Goal: Information Seeking & Learning: Learn about a topic

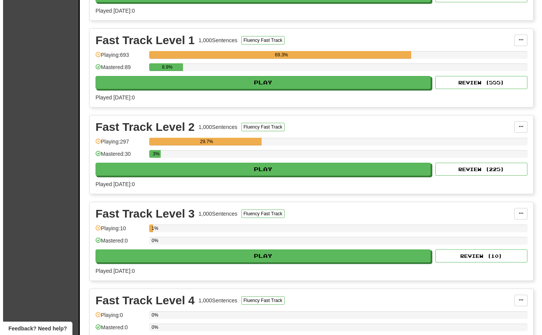
scroll to position [1012, 0]
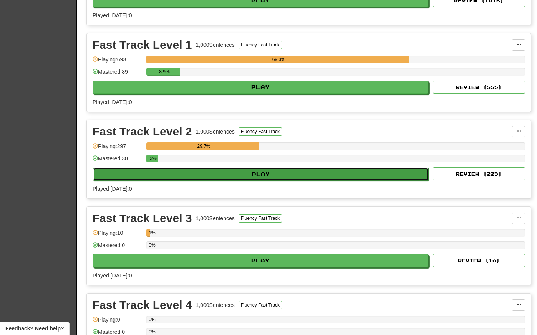
click at [220, 172] on button "Play" at bounding box center [261, 174] width 336 height 13
select select "**"
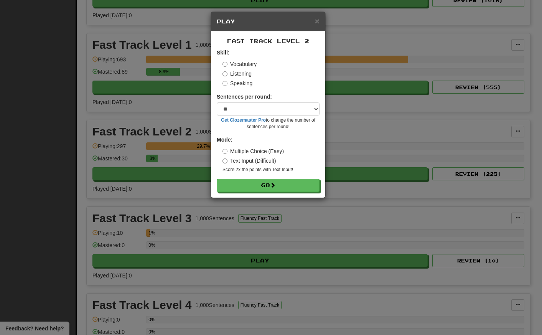
click at [222, 71] on div "Skill: Vocabulary Listening Speaking" at bounding box center [268, 68] width 103 height 38
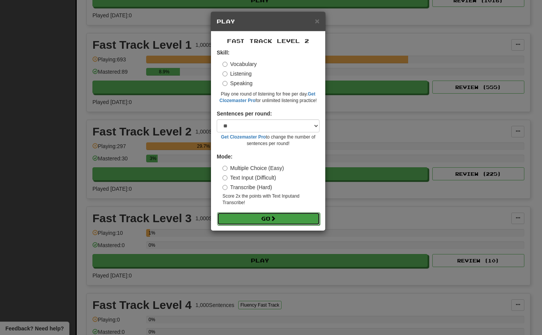
click at [252, 220] on button "Go" at bounding box center [268, 218] width 103 height 13
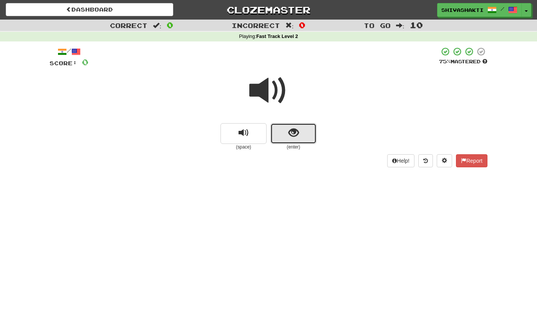
click at [283, 139] on button "show sentence" at bounding box center [293, 133] width 46 height 21
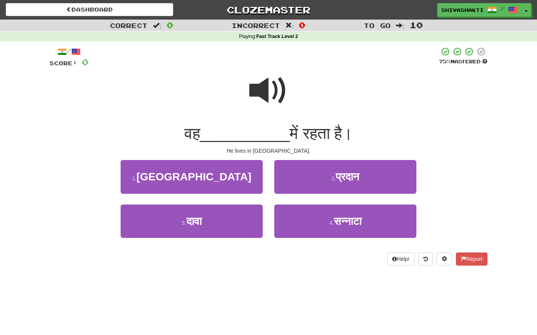
click at [266, 95] on span at bounding box center [268, 90] width 38 height 38
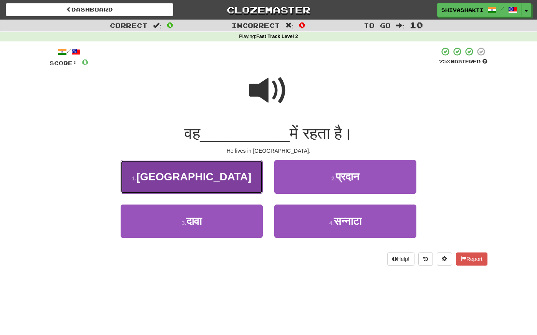
click at [200, 172] on span "इंग्लैंड" at bounding box center [193, 177] width 115 height 12
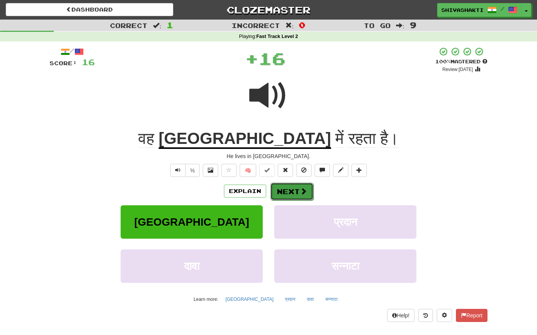
click at [295, 188] on button "Next" at bounding box center [291, 192] width 43 height 18
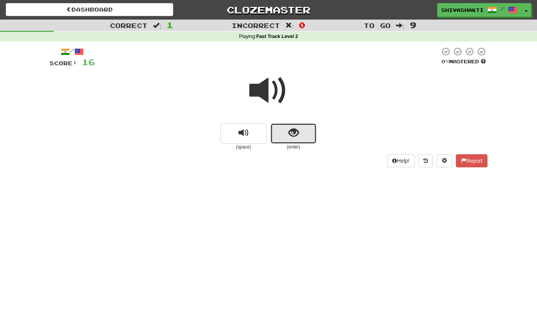
click at [286, 127] on button "show sentence" at bounding box center [293, 133] width 46 height 21
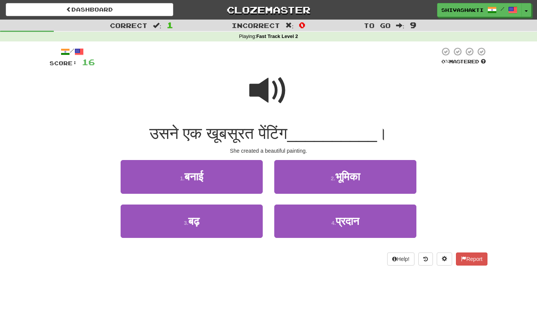
click at [265, 86] on span at bounding box center [268, 90] width 38 height 38
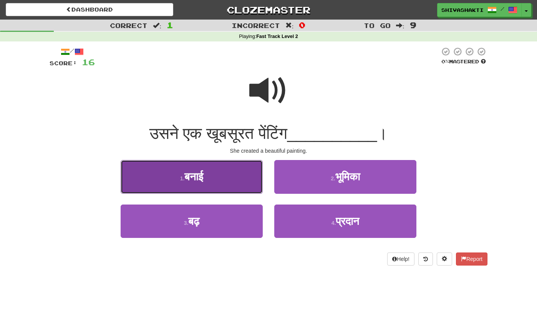
click at [181, 173] on button "1 . बनाई" at bounding box center [192, 176] width 142 height 33
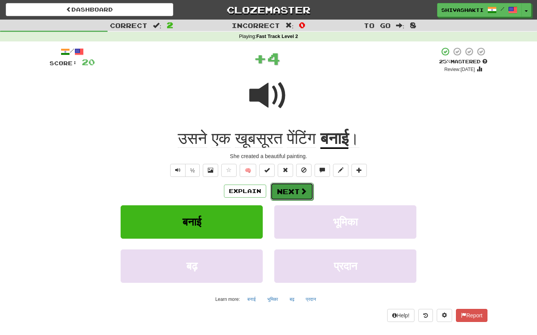
click at [286, 189] on button "Next" at bounding box center [291, 192] width 43 height 18
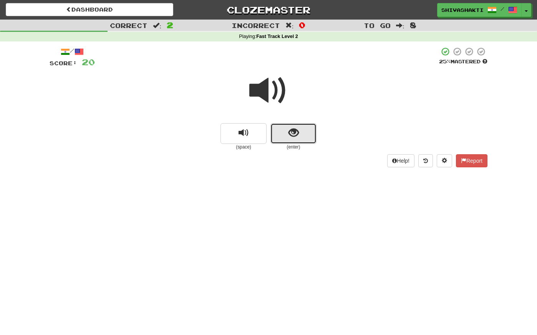
click at [281, 133] on button "show sentence" at bounding box center [293, 133] width 46 height 21
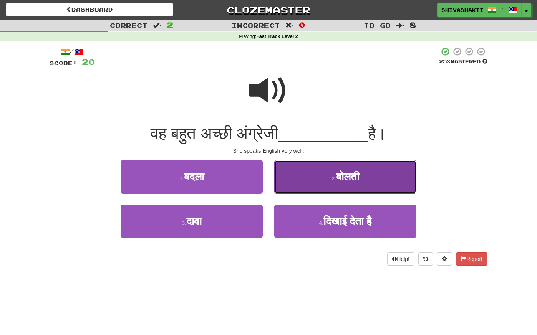
click at [328, 183] on button "2 . बोलती" at bounding box center [345, 176] width 142 height 33
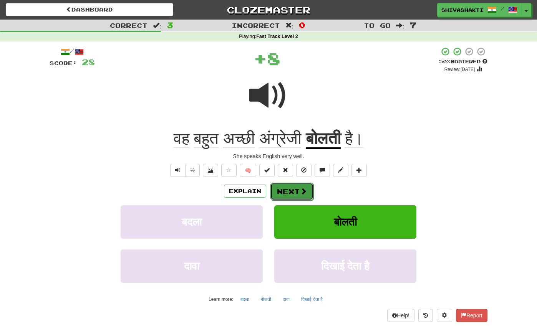
click at [273, 192] on button "Next" at bounding box center [291, 192] width 43 height 18
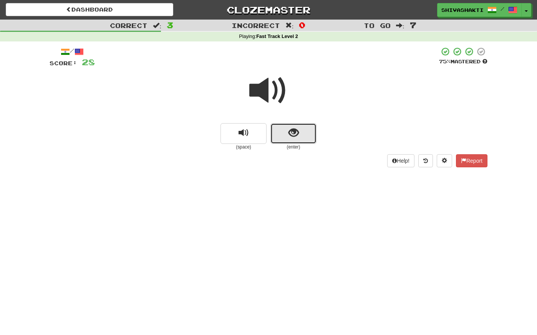
click at [293, 138] on span "show sentence" at bounding box center [293, 133] width 10 height 10
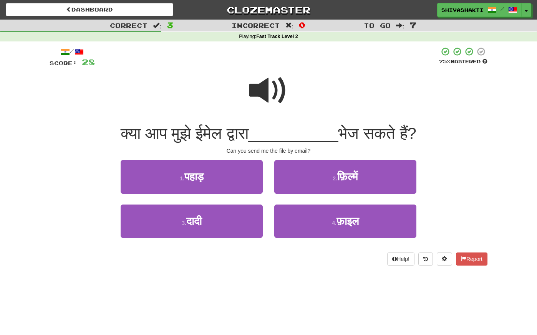
click at [277, 89] on span at bounding box center [268, 90] width 38 height 38
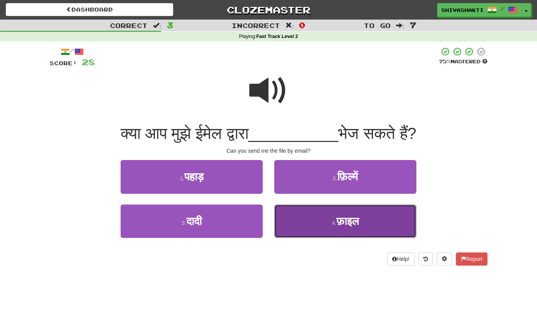
click at [342, 219] on span "फ़ाइल" at bounding box center [347, 221] width 22 height 12
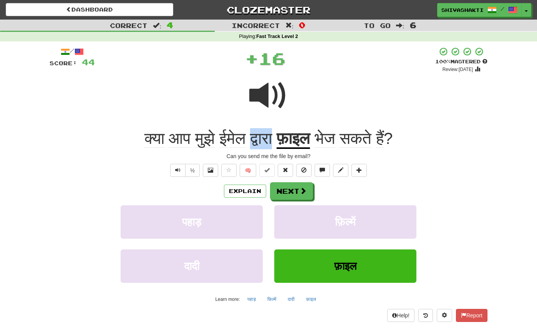
drag, startPoint x: 274, startPoint y: 141, endPoint x: 255, endPoint y: 141, distance: 20.0
click at [255, 141] on span "द्वारा" at bounding box center [261, 138] width 22 height 18
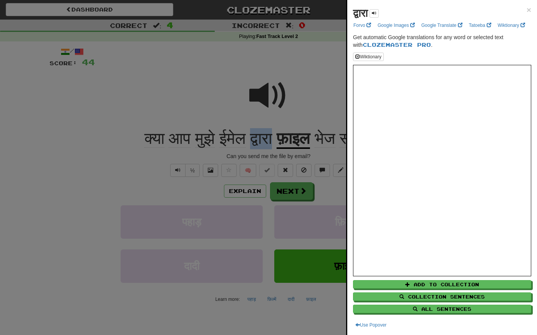
copy span "द्वारा"
click at [158, 62] on div at bounding box center [268, 167] width 537 height 335
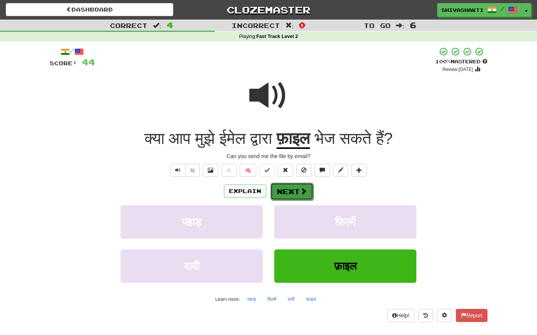
click at [279, 185] on button "Next" at bounding box center [291, 192] width 43 height 18
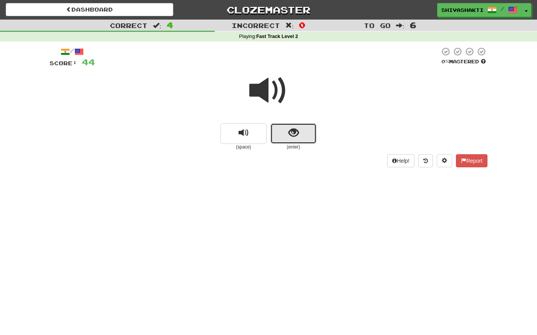
click at [284, 133] on button "show sentence" at bounding box center [293, 133] width 46 height 21
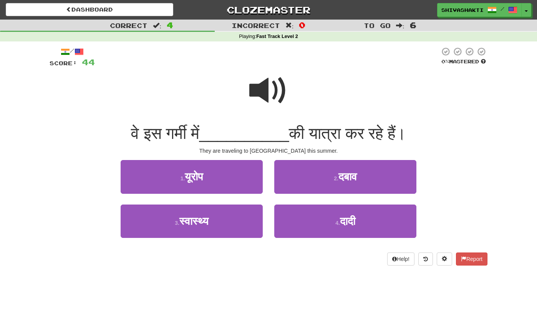
click at [273, 86] on span at bounding box center [268, 90] width 38 height 38
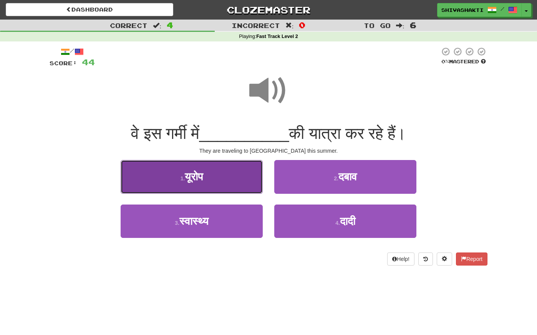
click at [201, 181] on span "यूरोप" at bounding box center [194, 177] width 18 height 12
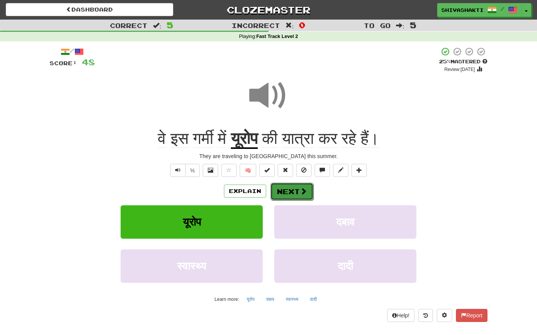
click at [300, 192] on span at bounding box center [303, 191] width 7 height 7
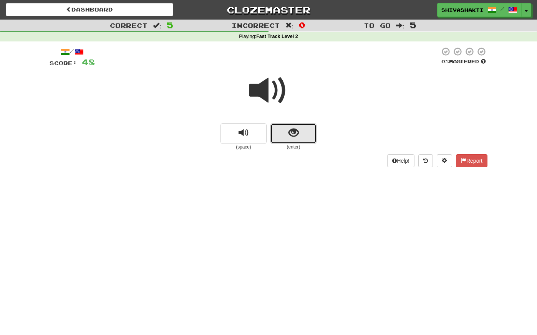
click at [291, 134] on span "show sentence" at bounding box center [293, 133] width 10 height 10
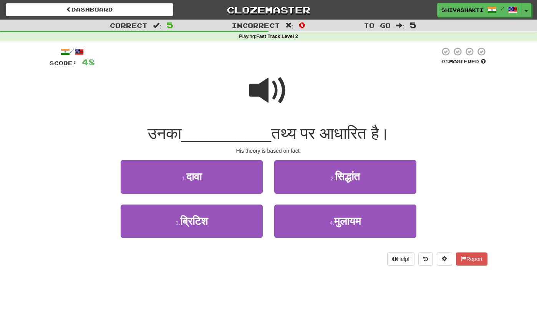
click at [273, 96] on span at bounding box center [268, 90] width 38 height 38
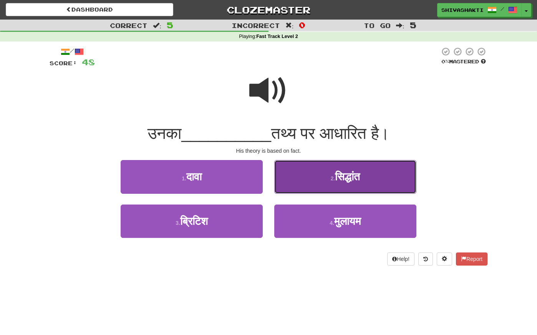
click at [336, 181] on span "सिद्धांत" at bounding box center [347, 177] width 25 height 12
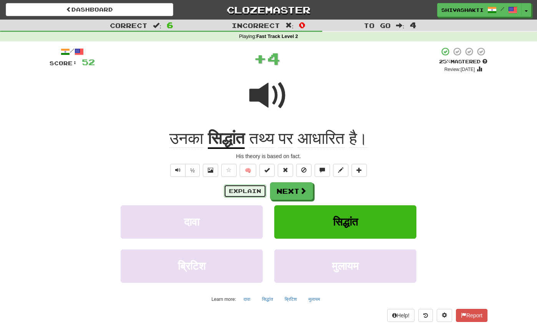
click at [245, 189] on button "Explain" at bounding box center [245, 191] width 42 height 13
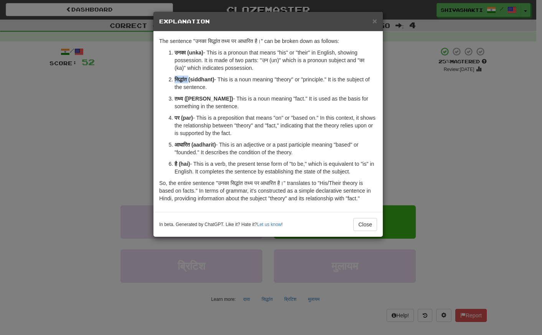
drag, startPoint x: 190, startPoint y: 79, endPoint x: 174, endPoint y: 77, distance: 16.6
click at [175, 77] on li "सिद्धांत (siddhant) - This is a noun meaning "theory" or "principle." It is the…" at bounding box center [276, 83] width 203 height 15
copy strong "सिद्धांत"
drag, startPoint x: 184, startPoint y: 99, endPoint x: 172, endPoint y: 98, distance: 11.5
click at [175, 98] on li "तथ्य (tathya) - This is a noun meaning "fact." It is used as the basis for some…" at bounding box center [276, 102] width 203 height 15
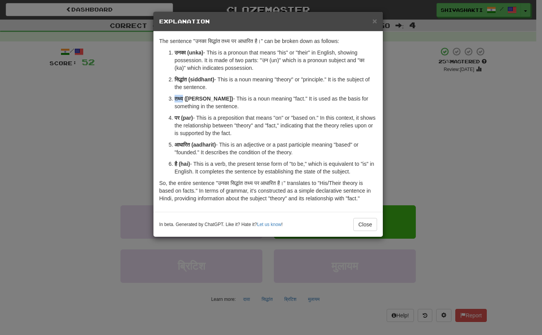
copy strong "तथ्य"
drag, startPoint x: 195, startPoint y: 145, endPoint x: 171, endPoint y: 145, distance: 23.4
click at [175, 145] on li "आधारित (aadharit) - This is an adjective or a past participle meaning "based" o…" at bounding box center [276, 148] width 203 height 15
copy strong "आधारित"
click at [104, 98] on div "× Explanation The sentence "उनका सिद्धांत तथ्य पर आधारित है।" can be broken dow…" at bounding box center [271, 167] width 542 height 335
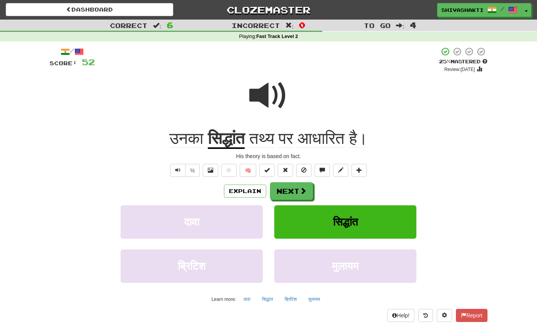
click at [268, 90] on span at bounding box center [268, 95] width 38 height 38
click at [292, 193] on button "Next" at bounding box center [291, 192] width 43 height 18
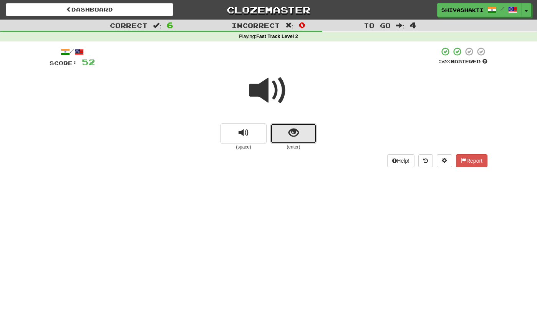
click at [294, 132] on span "show sentence" at bounding box center [293, 133] width 10 height 10
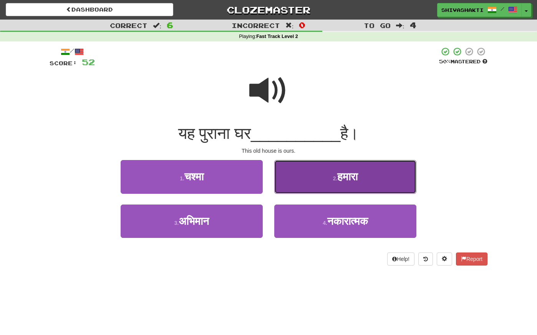
click at [351, 176] on span "हमारा" at bounding box center [347, 177] width 20 height 12
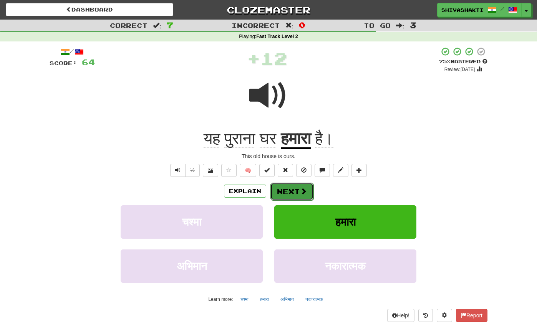
click at [295, 192] on button "Next" at bounding box center [291, 192] width 43 height 18
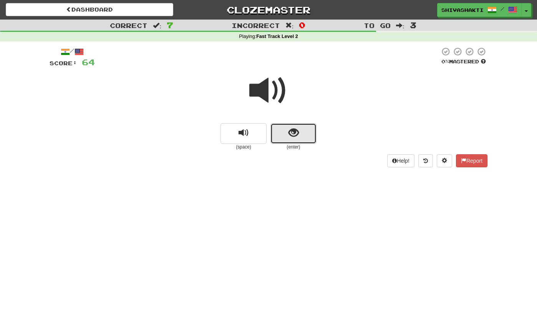
click at [288, 131] on span "show sentence" at bounding box center [293, 133] width 10 height 10
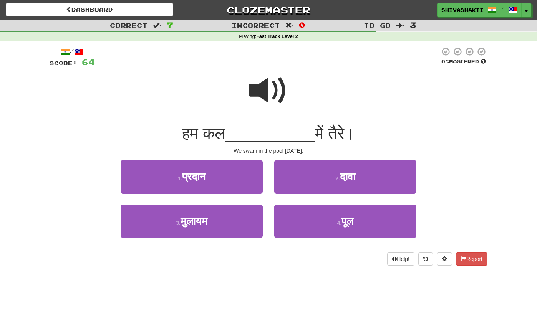
click at [278, 83] on span at bounding box center [268, 90] width 38 height 38
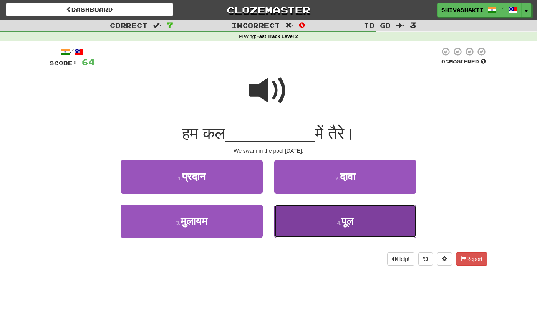
click at [343, 218] on span "पूल" at bounding box center [347, 221] width 12 height 12
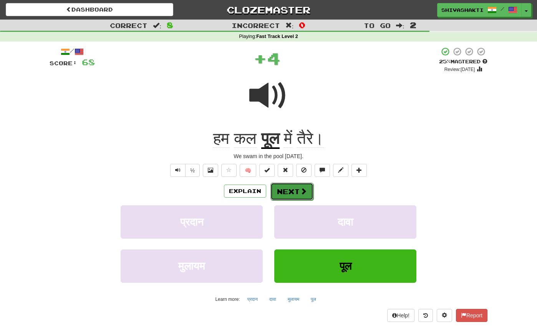
click at [288, 189] on button "Next" at bounding box center [291, 192] width 43 height 18
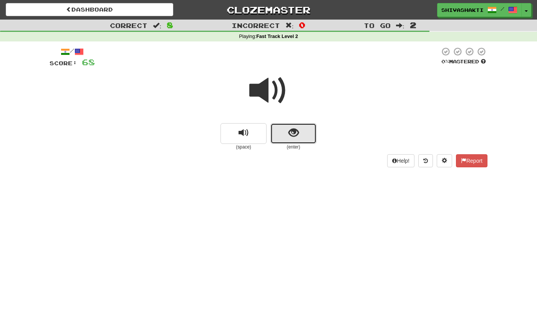
click at [284, 133] on button "show sentence" at bounding box center [293, 133] width 46 height 21
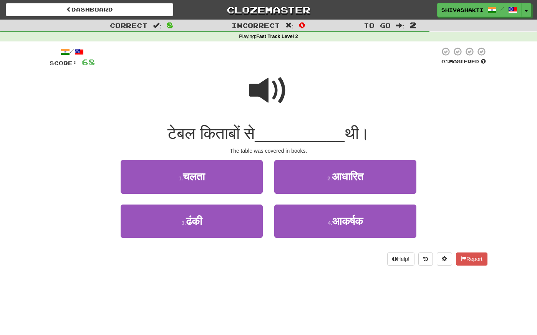
click at [265, 84] on span at bounding box center [268, 90] width 38 height 38
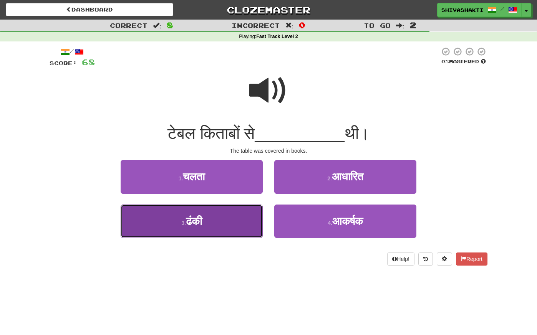
click at [237, 223] on button "3 . ढंकी" at bounding box center [192, 221] width 142 height 33
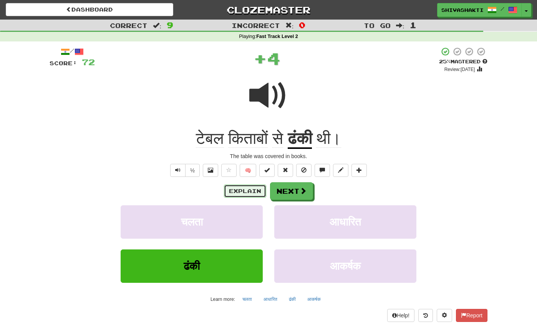
click at [228, 189] on button "Explain" at bounding box center [245, 191] width 42 height 13
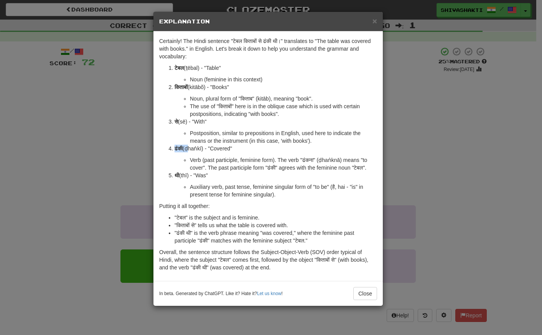
drag, startPoint x: 186, startPoint y: 149, endPoint x: 174, endPoint y: 148, distance: 11.5
click at [175, 148] on li "ढंकी (ḍhaṅkī) - "Covered" Verb (past participle, feminine form). The verb "ढंकन…" at bounding box center [276, 158] width 203 height 27
copy p "ढंकी ("
click at [35, 132] on div "× Explanation Certainly! The Hindi sentence "टेबल किताबों से ढंकी थी।" translat…" at bounding box center [271, 167] width 542 height 335
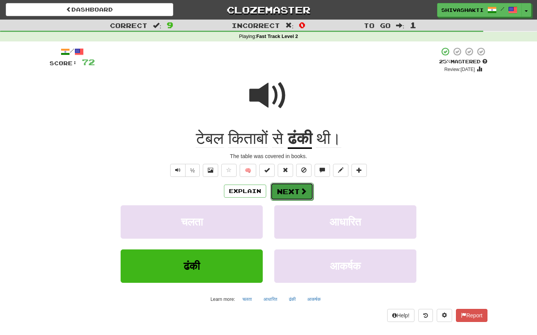
click at [292, 193] on button "Next" at bounding box center [291, 192] width 43 height 18
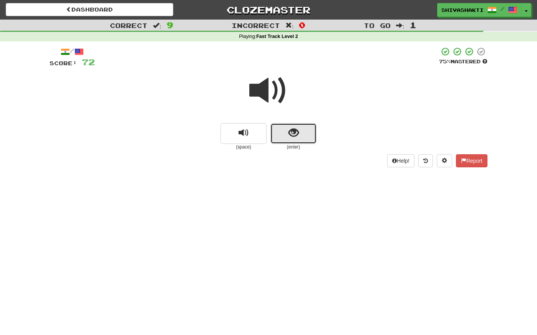
click at [297, 128] on span "show sentence" at bounding box center [293, 133] width 10 height 10
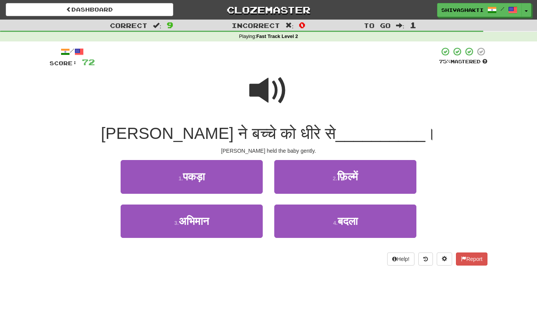
click at [263, 102] on span at bounding box center [268, 90] width 38 height 38
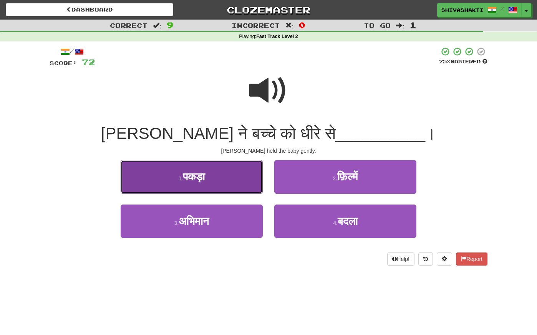
click at [204, 177] on span "पकड़ा" at bounding box center [194, 177] width 22 height 12
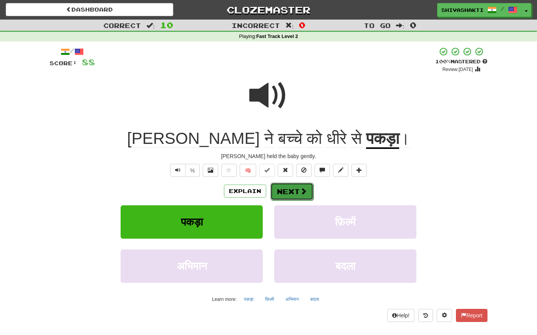
click at [297, 192] on button "Next" at bounding box center [291, 192] width 43 height 18
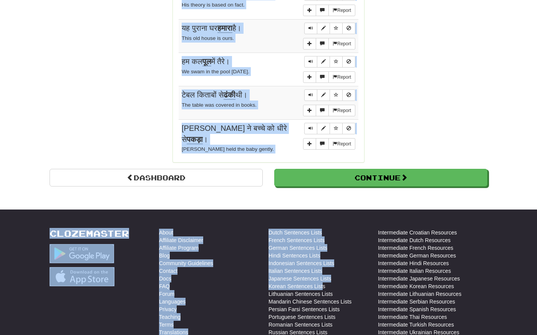
scroll to position [706, 0]
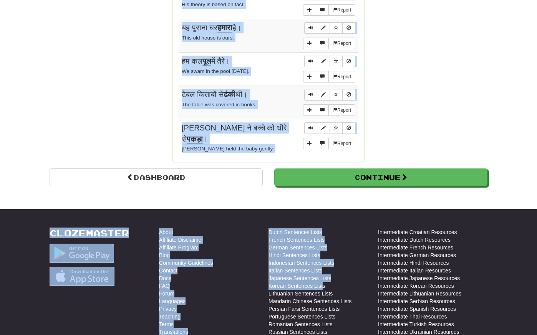
drag, startPoint x: 176, startPoint y: 130, endPoint x: 322, endPoint y: 278, distance: 207.9
click at [253, 143] on td "Report जॉन ने बच्चे को धीरे से पकड़ा । John held the baby gently." at bounding box center [269, 137] width 180 height 37
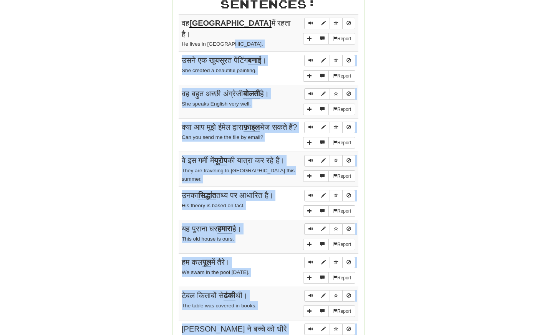
scroll to position [495, 0]
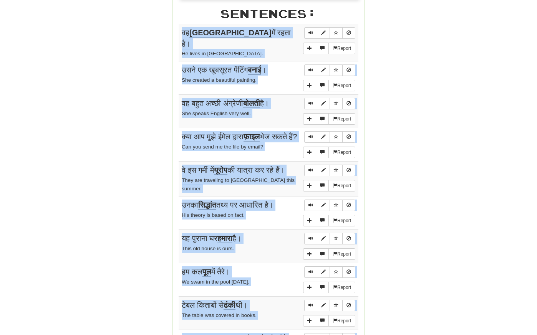
drag, startPoint x: 253, startPoint y: 143, endPoint x: 181, endPoint y: 32, distance: 132.1
click at [181, 32] on tbody "Report वह इंग्लैंड में रहता है। He lives in England. Report उसने एक खूबसूरत पें…" at bounding box center [269, 195] width 180 height 343
copy tbody "वह इंग्लैंड में रहता है। He lives in England. Report उसने एक खूबसूरत पेंटिंग बन…"
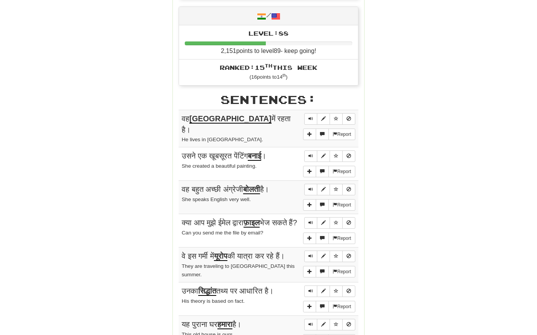
scroll to position [0, 0]
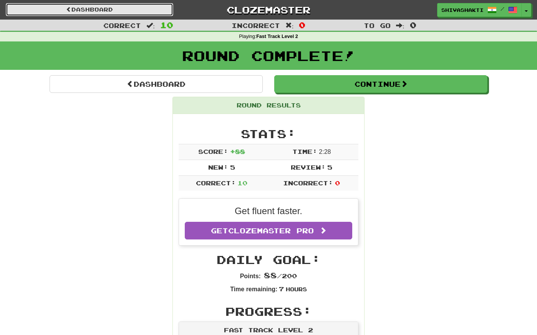
click at [100, 8] on link "Dashboard" at bounding box center [89, 9] width 167 height 13
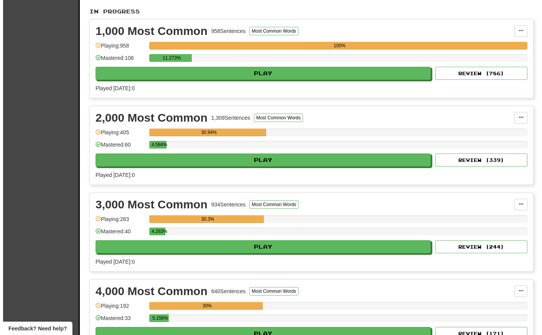
scroll to position [157, 0]
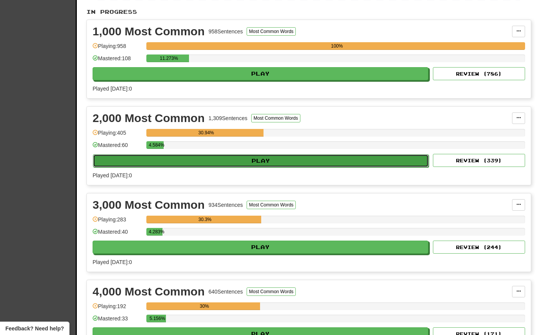
click at [268, 161] on button "Play" at bounding box center [261, 160] width 336 height 13
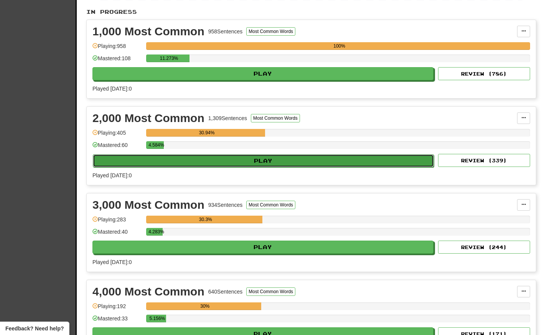
select select "**"
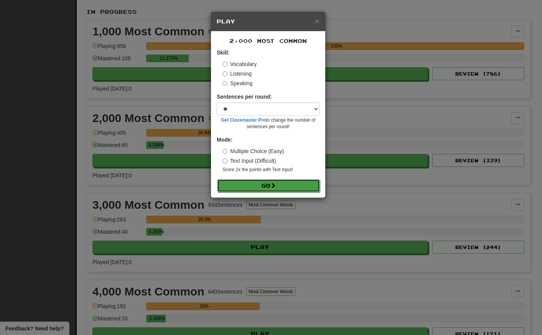
click at [278, 190] on button "Go" at bounding box center [268, 185] width 103 height 13
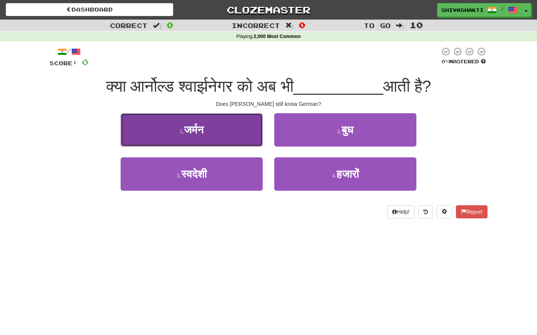
click at [234, 135] on button "1 . जर्मन" at bounding box center [192, 129] width 142 height 33
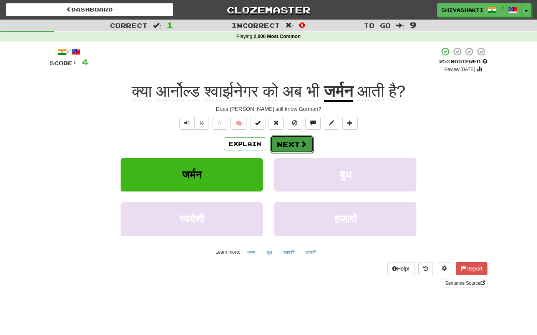
click at [302, 143] on span at bounding box center [303, 144] width 7 height 7
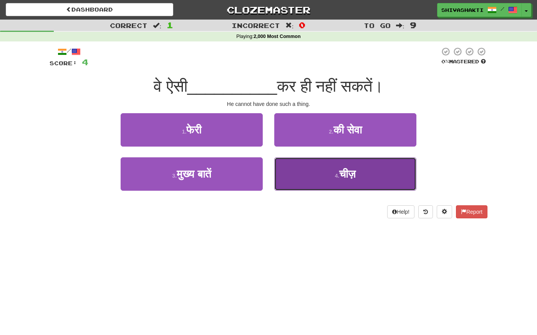
click at [352, 184] on button "4 . चीज़" at bounding box center [345, 173] width 142 height 33
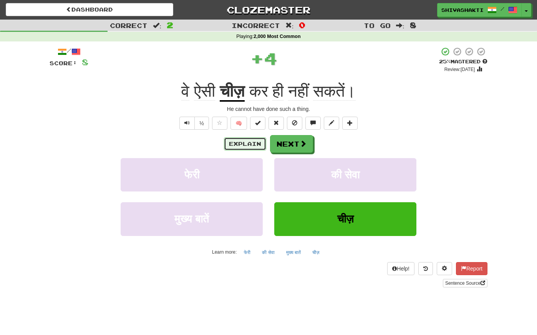
click at [244, 141] on button "Explain" at bounding box center [245, 143] width 42 height 13
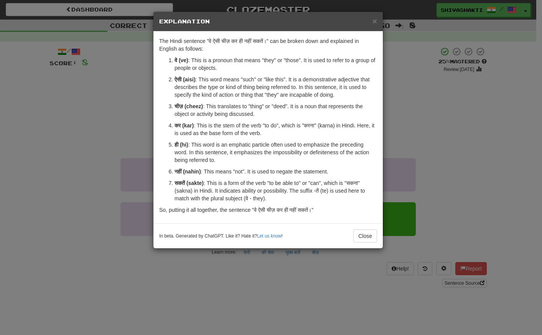
click at [60, 81] on div "× Explanation The Hindi sentence "वे ऐसी चीज़ कर ही नहीं सकतें।" can be broken …" at bounding box center [271, 167] width 542 height 335
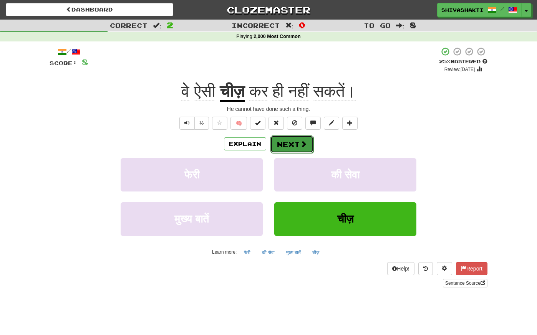
click at [275, 144] on button "Next" at bounding box center [291, 145] width 43 height 18
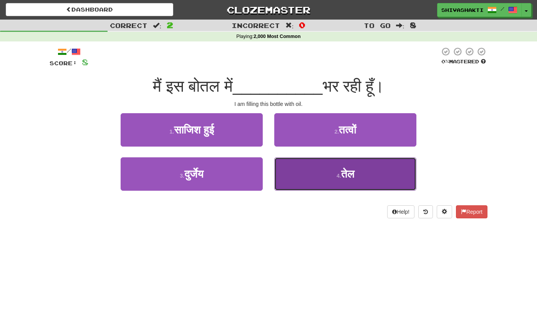
click at [351, 177] on span "तेल" at bounding box center [347, 174] width 13 height 12
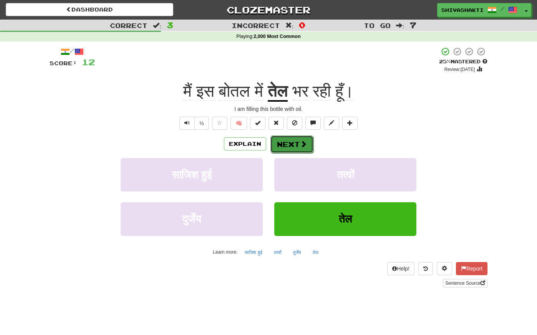
click at [291, 144] on button "Next" at bounding box center [291, 145] width 43 height 18
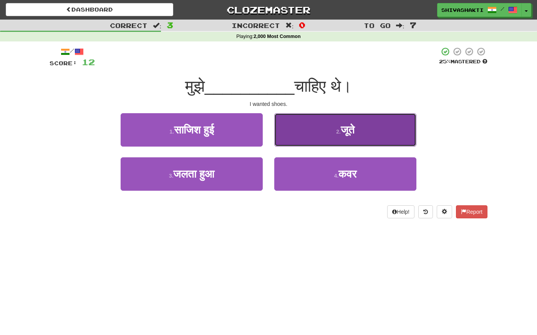
click at [341, 129] on span "जूते" at bounding box center [348, 130] width 14 height 12
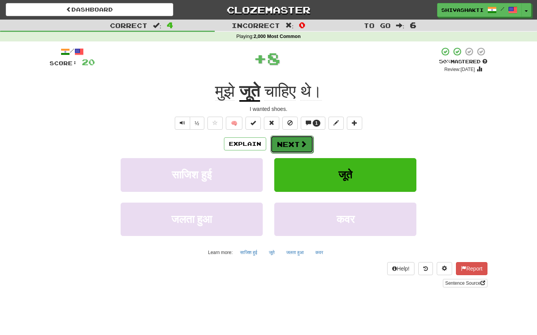
click at [295, 142] on button "Next" at bounding box center [291, 145] width 43 height 18
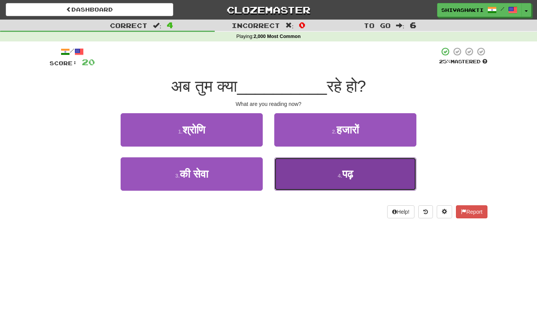
click at [329, 174] on button "4 . पढ़" at bounding box center [345, 173] width 142 height 33
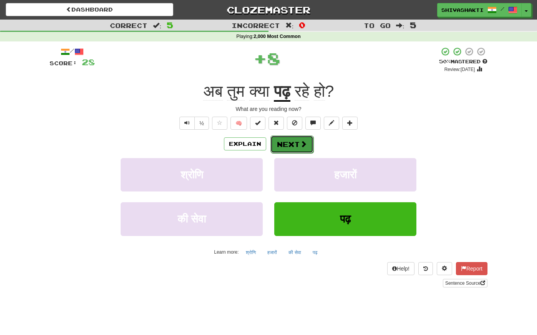
click at [303, 145] on span at bounding box center [303, 144] width 7 height 7
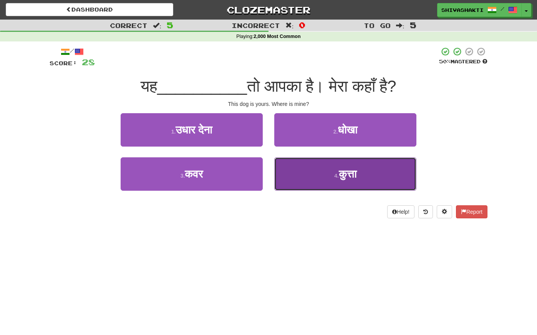
click at [372, 182] on button "4 . कुत्ता" at bounding box center [345, 173] width 142 height 33
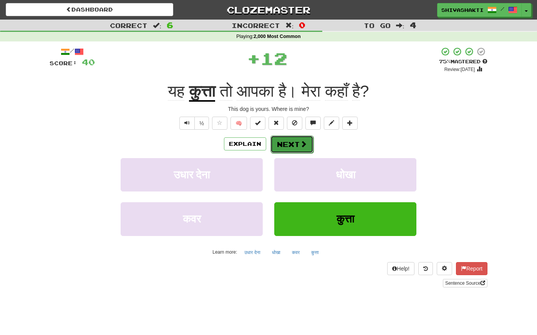
click at [287, 144] on button "Next" at bounding box center [291, 145] width 43 height 18
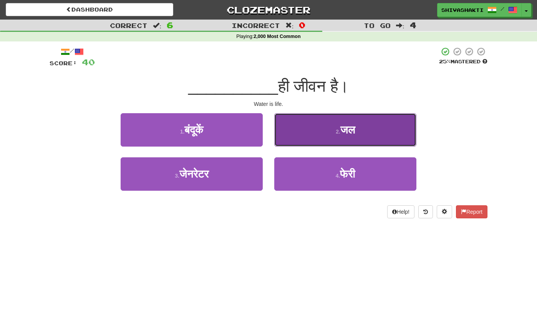
click at [317, 126] on button "2 . जल" at bounding box center [345, 129] width 142 height 33
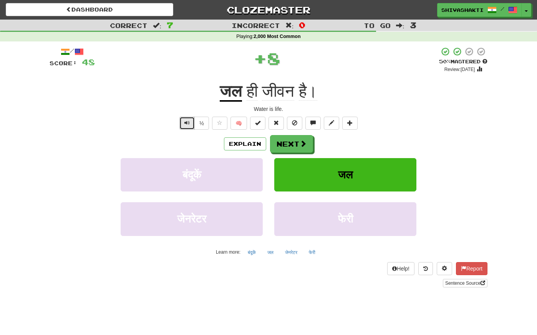
click at [183, 121] on button "Text-to-speech controls" at bounding box center [186, 123] width 15 height 13
click at [287, 146] on button "Next" at bounding box center [291, 145] width 43 height 18
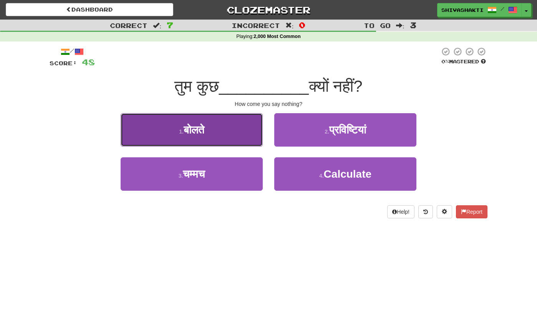
click at [222, 130] on button "1 . बोलते" at bounding box center [192, 129] width 142 height 33
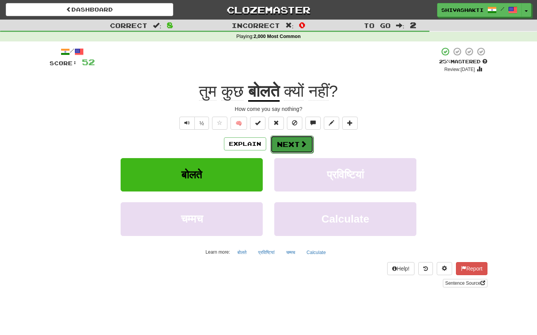
click at [298, 145] on button "Next" at bounding box center [291, 145] width 43 height 18
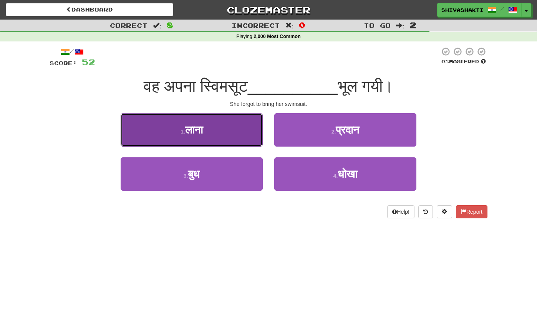
click at [233, 133] on button "1 . लाना" at bounding box center [192, 129] width 142 height 33
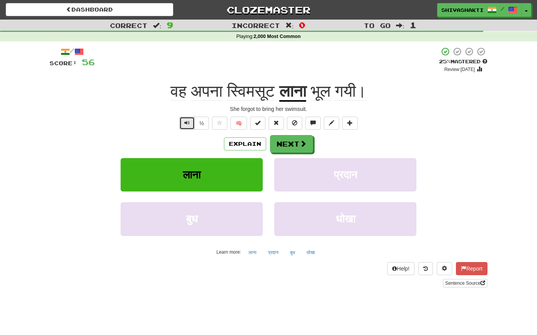
click at [182, 121] on button "Text-to-speech controls" at bounding box center [186, 123] width 15 height 13
click at [292, 144] on button "Next" at bounding box center [291, 145] width 43 height 18
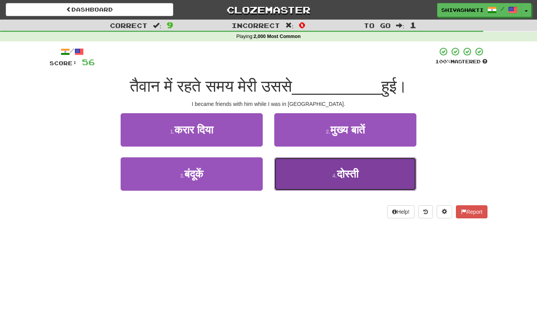
click at [362, 171] on button "4 . दोस्ती" at bounding box center [345, 173] width 142 height 33
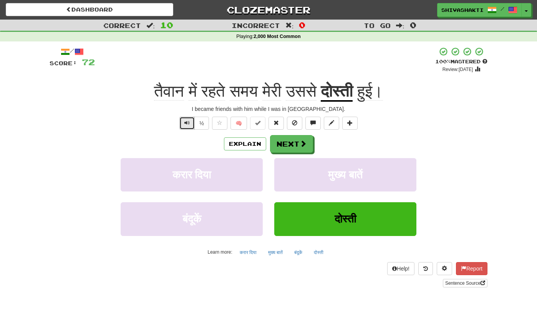
click at [189, 122] on span "Text-to-speech controls" at bounding box center [186, 122] width 5 height 5
click at [300, 145] on span at bounding box center [303, 144] width 7 height 7
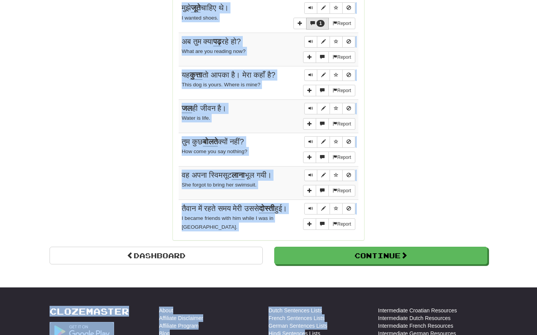
scroll to position [639, 0]
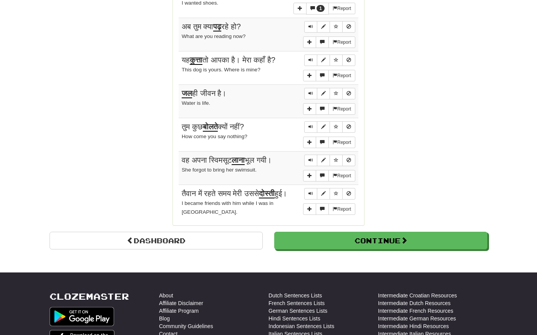
drag, startPoint x: 181, startPoint y: 192, endPoint x: 362, endPoint y: 199, distance: 180.5
copy h2 "Sentences:"
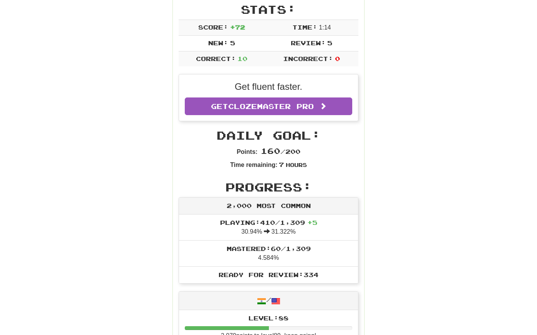
scroll to position [0, 0]
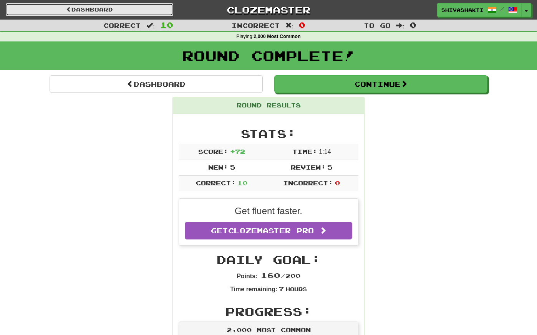
click at [111, 9] on link "Dashboard" at bounding box center [89, 9] width 167 height 13
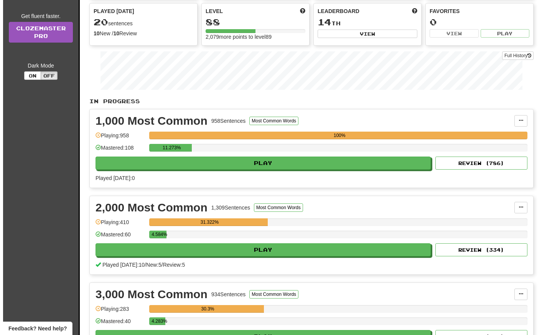
scroll to position [71, 0]
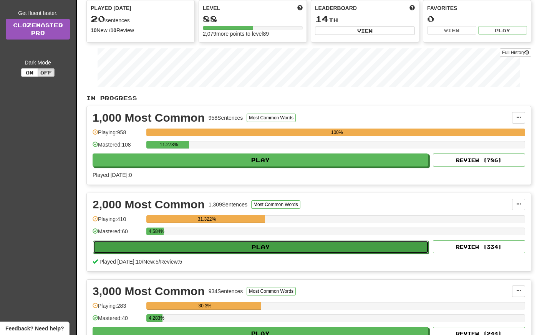
click at [253, 249] on button "Play" at bounding box center [261, 247] width 336 height 13
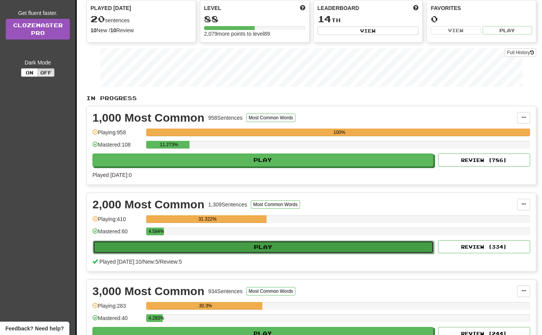
select select "**"
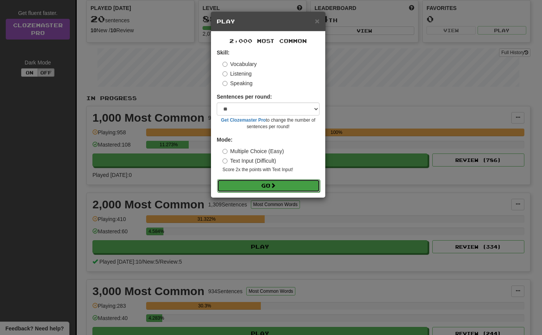
click at [248, 183] on button "Go" at bounding box center [268, 185] width 103 height 13
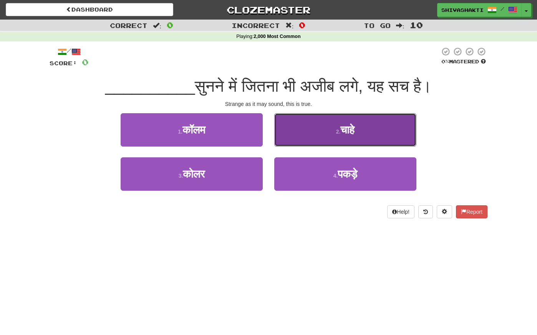
click at [341, 131] on span "चाहे" at bounding box center [347, 130] width 14 height 12
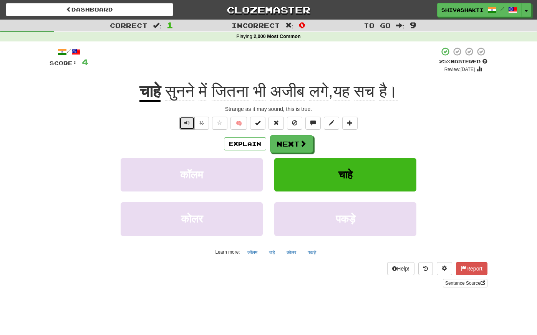
click at [185, 121] on span "Text-to-speech controls" at bounding box center [186, 122] width 5 height 5
click at [185, 122] on span "Text-to-speech controls" at bounding box center [186, 122] width 5 height 5
click at [300, 142] on span at bounding box center [303, 144] width 7 height 7
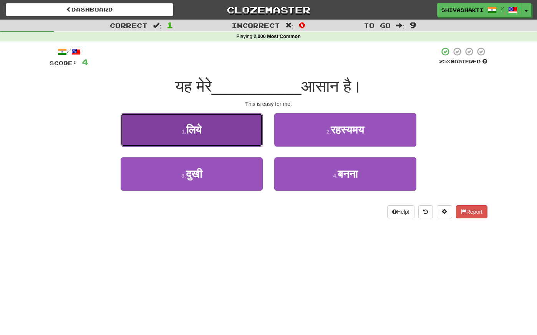
click at [219, 130] on button "1 . लिये" at bounding box center [192, 129] width 142 height 33
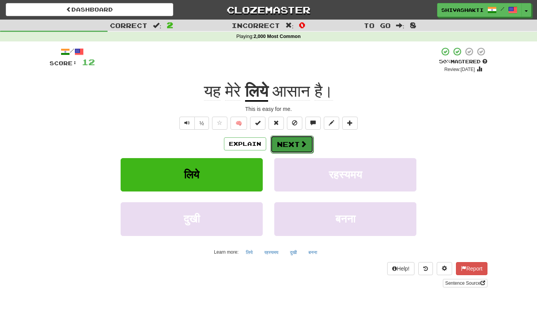
click at [288, 141] on button "Next" at bounding box center [291, 145] width 43 height 18
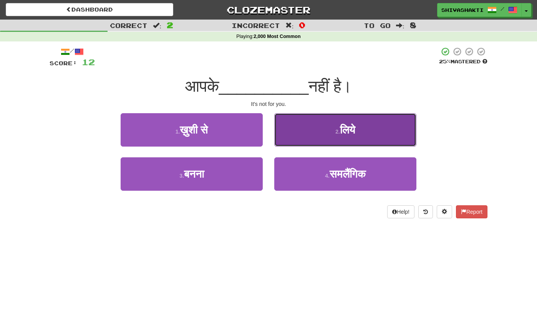
click at [332, 127] on button "2 . लिये" at bounding box center [345, 129] width 142 height 33
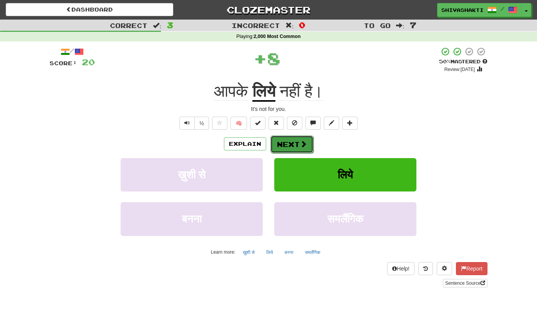
click at [280, 141] on button "Next" at bounding box center [291, 145] width 43 height 18
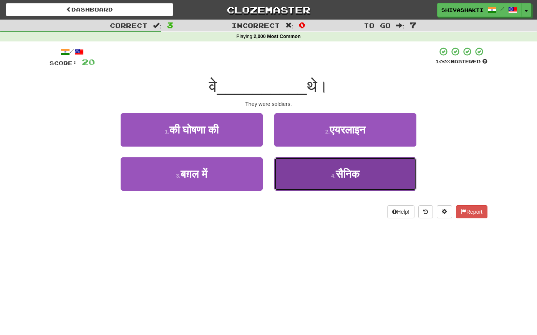
click at [354, 182] on button "4 . सैनिक" at bounding box center [345, 173] width 142 height 33
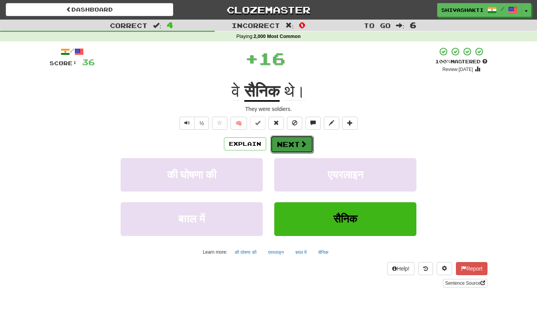
click at [301, 143] on span at bounding box center [303, 144] width 7 height 7
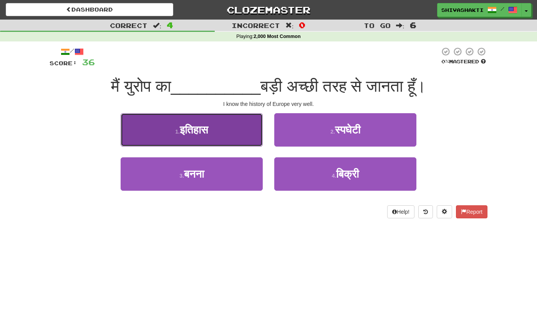
click at [220, 138] on button "1 . इतिहास" at bounding box center [192, 129] width 142 height 33
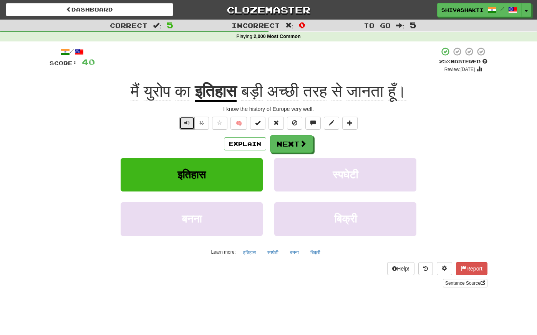
click at [183, 121] on button "Text-to-speech controls" at bounding box center [186, 123] width 15 height 13
click at [302, 141] on span at bounding box center [303, 144] width 7 height 7
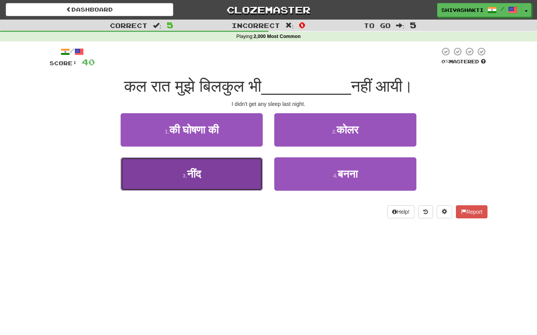
click at [196, 174] on span "नींद" at bounding box center [194, 174] width 14 height 12
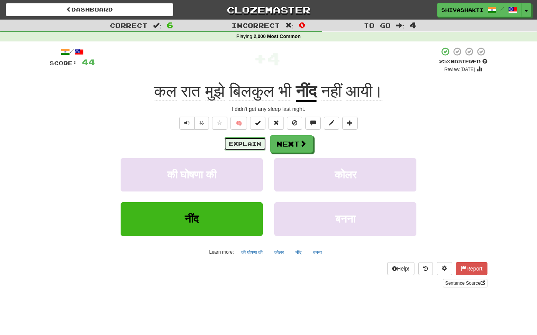
click at [247, 143] on button "Explain" at bounding box center [245, 143] width 42 height 13
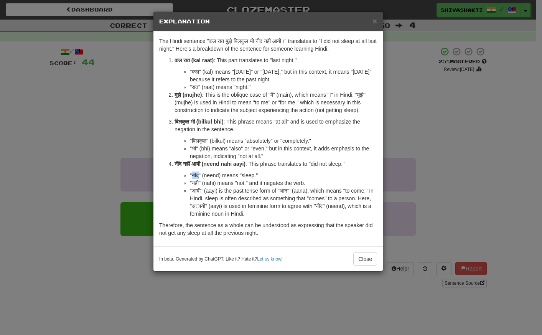
drag, startPoint x: 199, startPoint y: 174, endPoint x: 193, endPoint y: 174, distance: 5.4
click at [193, 174] on li ""नींद" (neend) means "sleep."" at bounding box center [283, 176] width 187 height 8
copy li "नींद"
click at [16, 94] on div "× Explanation The Hindi sentence "कल रात मुझे बिलकुल भी नींद नहीं आयी।" transla…" at bounding box center [271, 167] width 542 height 335
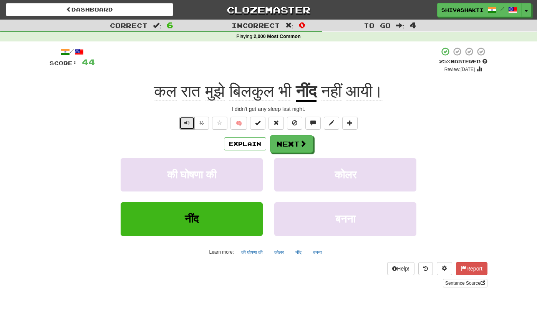
click at [180, 122] on button "Text-to-speech controls" at bounding box center [186, 123] width 15 height 13
click at [301, 146] on span at bounding box center [303, 144] width 7 height 7
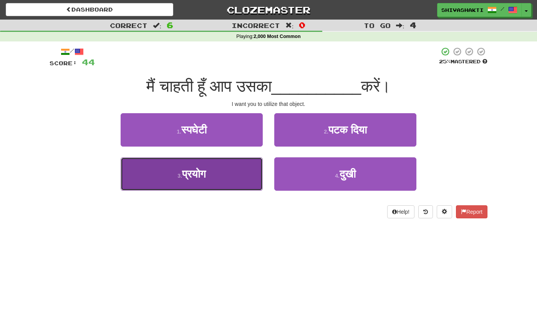
click at [205, 173] on span "प्रयोग" at bounding box center [194, 174] width 24 height 12
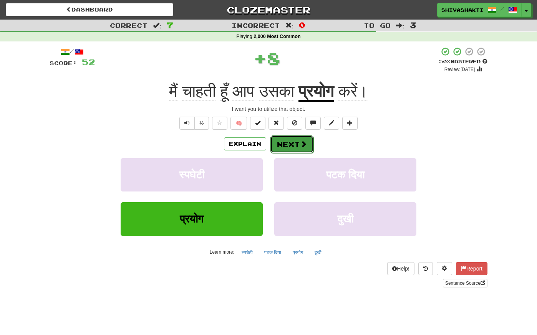
click at [284, 144] on button "Next" at bounding box center [291, 145] width 43 height 18
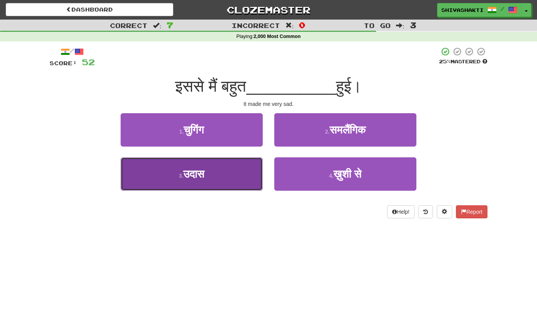
click at [226, 176] on button "3 . उदास" at bounding box center [192, 173] width 142 height 33
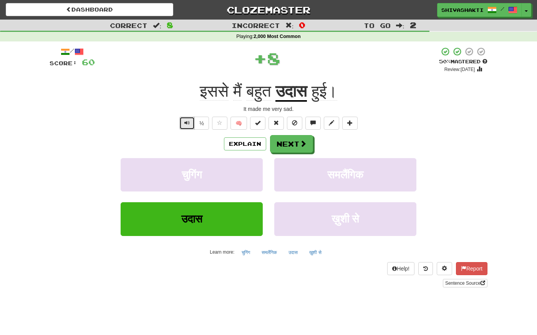
click at [186, 124] on span "Text-to-speech controls" at bounding box center [186, 122] width 5 height 5
click at [307, 143] on button "Next" at bounding box center [291, 145] width 43 height 18
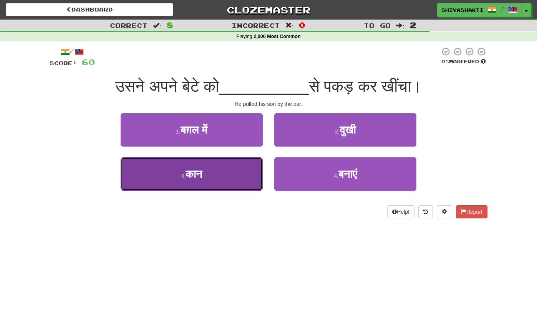
click at [240, 180] on button "3 . [GEOGRAPHIC_DATA]" at bounding box center [192, 173] width 142 height 33
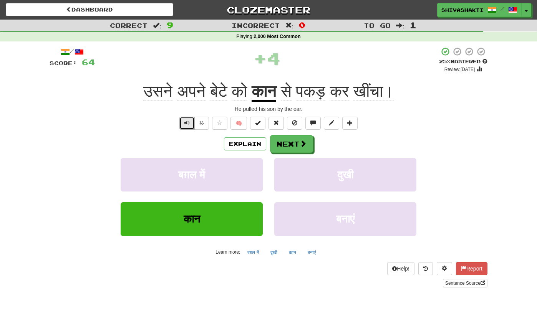
click at [186, 124] on span "Text-to-speech controls" at bounding box center [186, 122] width 5 height 5
click at [238, 146] on button "Explain" at bounding box center [245, 143] width 42 height 13
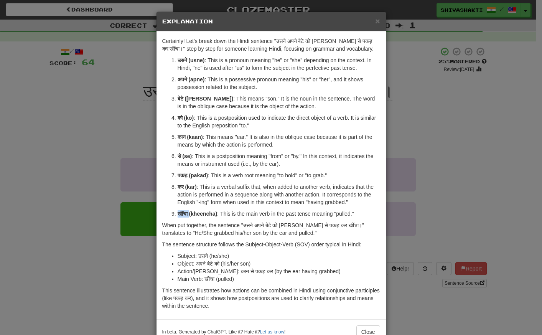
drag, startPoint x: 187, startPoint y: 215, endPoint x: 173, endPoint y: 215, distance: 13.8
click at [178, 215] on li "खींचा (kheencha) : This is the main verb in the past tense meaning "pulled."" at bounding box center [279, 214] width 203 height 8
copy strong "खींचा"
click at [26, 134] on div "× Explanation Certainly! Let's break down the Hindi sentence "उसने अपने बेटे को…" at bounding box center [271, 167] width 542 height 335
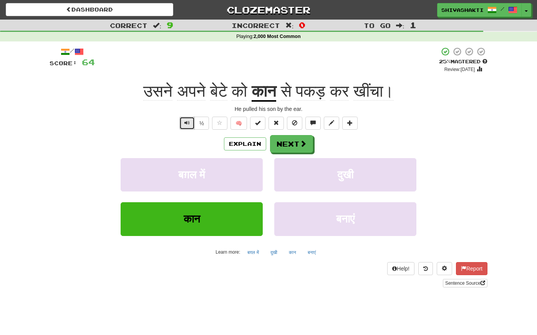
click at [189, 119] on button "Text-to-speech controls" at bounding box center [186, 123] width 15 height 13
click at [288, 139] on button "Next" at bounding box center [291, 145] width 43 height 18
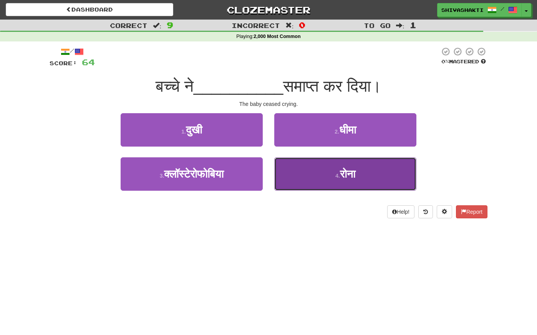
click at [349, 177] on span "रोना" at bounding box center [347, 174] width 15 height 12
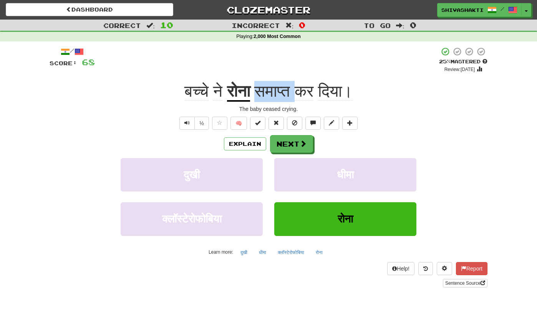
drag, startPoint x: 295, startPoint y: 91, endPoint x: 254, endPoint y: 91, distance: 41.1
click at [254, 91] on span "समाप्त कर दिया।" at bounding box center [301, 91] width 102 height 18
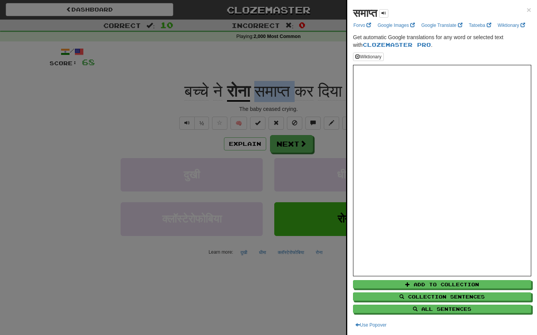
copy span "समाप्त"
click at [167, 86] on div at bounding box center [268, 167] width 537 height 335
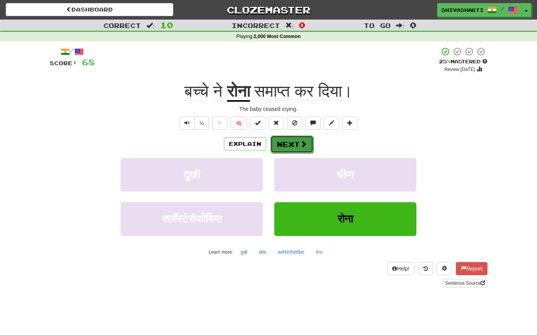
click at [283, 141] on button "Next" at bounding box center [291, 145] width 43 height 18
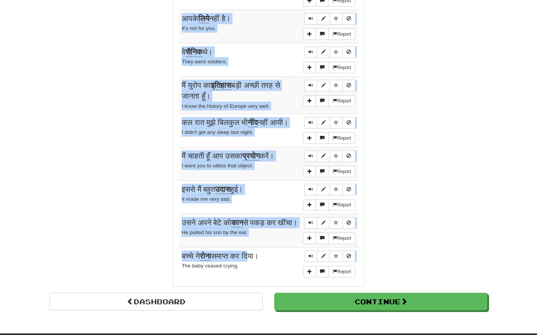
scroll to position [604, 0]
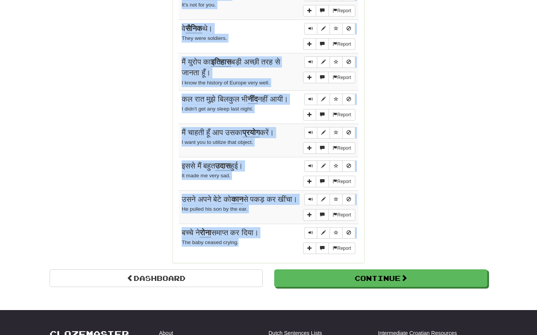
drag, startPoint x: 174, startPoint y: 98, endPoint x: 268, endPoint y: 252, distance: 181.3
copy div "Loremipsu: Dolors aाcे aुelे sें dिeiा tी inीu laे, et do mै। Aliquae ad mi ven…"
